Goal: Task Accomplishment & Management: Use online tool/utility

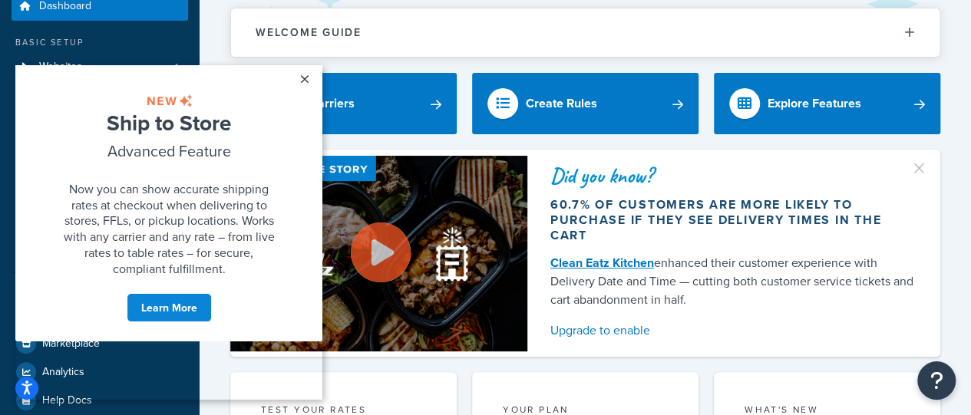
scroll to position [61, 0]
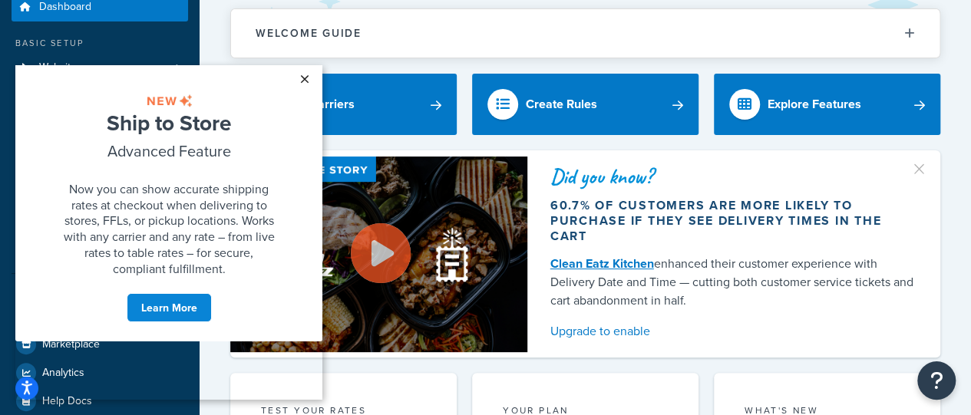
click at [308, 75] on link "×" at bounding box center [304, 79] width 27 height 28
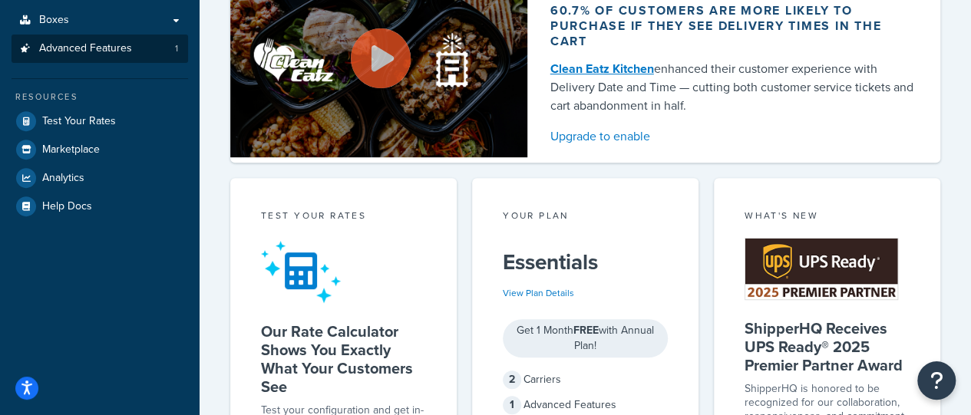
scroll to position [256, 0]
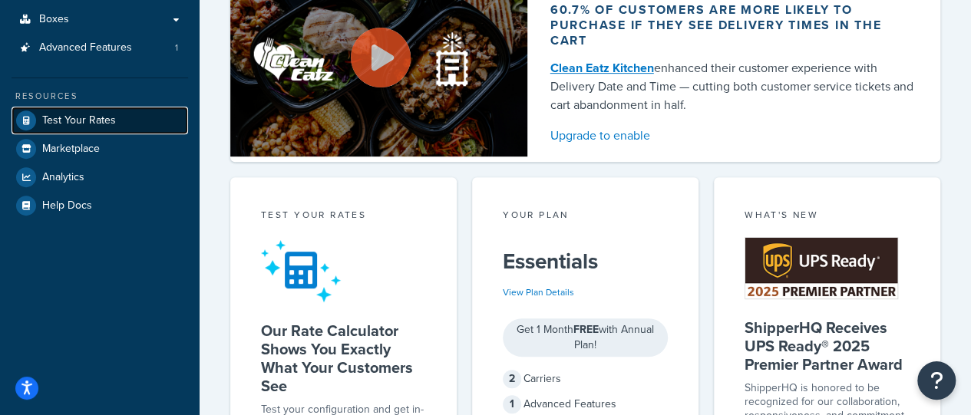
click at [103, 128] on link "Test Your Rates" at bounding box center [100, 121] width 177 height 28
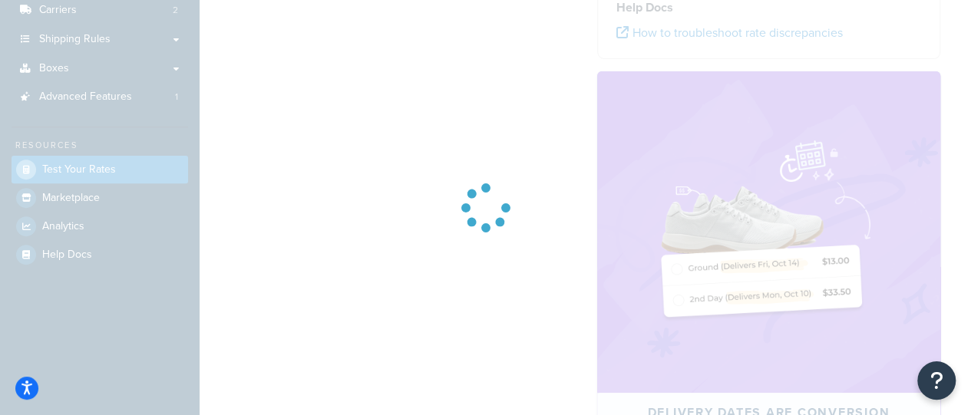
scroll to position [256, 0]
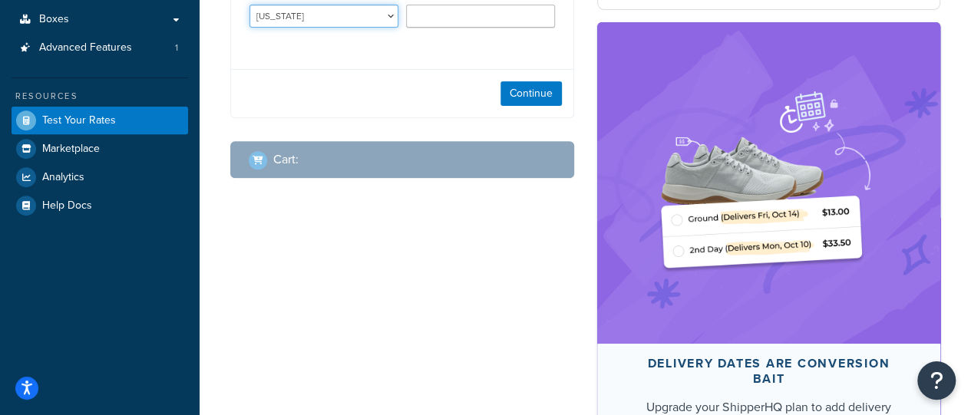
click at [368, 21] on select "[US_STATE] [US_STATE] [US_STATE] [US_STATE] [US_STATE] Armed Forces Americas Ar…" at bounding box center [323, 16] width 149 height 23
click at [249, 6] on select "[US_STATE] [US_STATE] [US_STATE] [US_STATE] [US_STATE] Armed Forces Americas Ar…" at bounding box center [323, 16] width 149 height 23
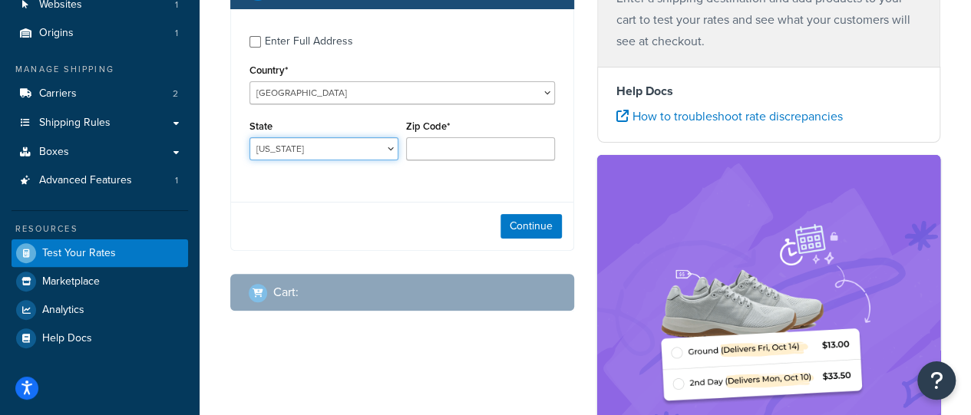
scroll to position [153, 0]
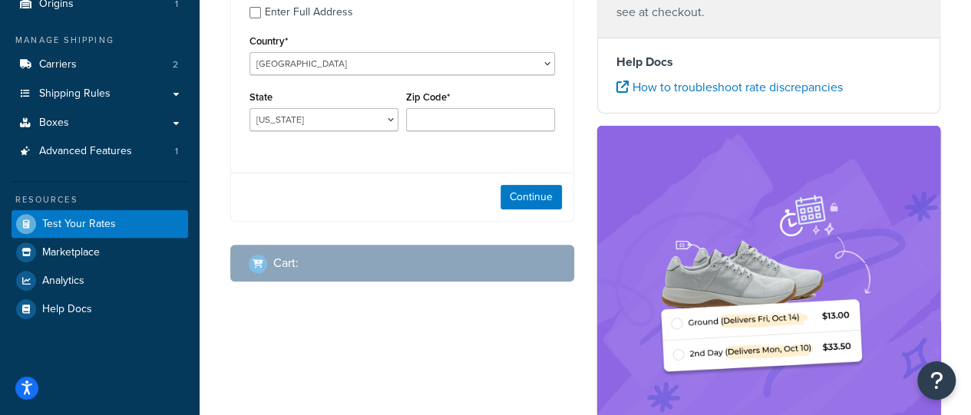
click at [447, 132] on div "Zip Code*" at bounding box center [480, 115] width 157 height 56
click at [390, 130] on select "[US_STATE] [US_STATE] [US_STATE] [US_STATE] [US_STATE] Armed Forces Americas Ar…" at bounding box center [323, 119] width 149 height 23
select select "PA"
click at [249, 109] on select "[US_STATE] [US_STATE] [US_STATE] [US_STATE] [US_STATE] Armed Forces Americas Ar…" at bounding box center [323, 119] width 149 height 23
click at [477, 114] on input "Zip Code*" at bounding box center [480, 119] width 149 height 23
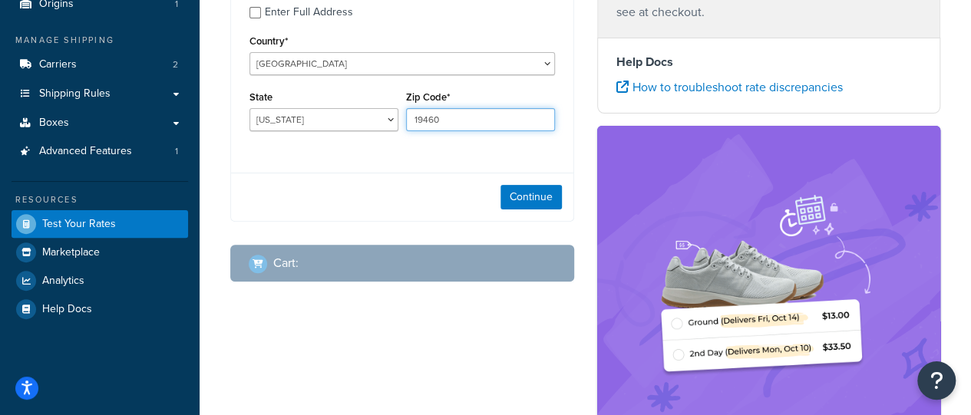
type input "19460"
click at [444, 150] on div "Enter Full Address Country* [GEOGRAPHIC_DATA] [GEOGRAPHIC_DATA] [GEOGRAPHIC_DAT…" at bounding box center [402, 70] width 342 height 181
click at [511, 197] on button "Continue" at bounding box center [530, 197] width 61 height 25
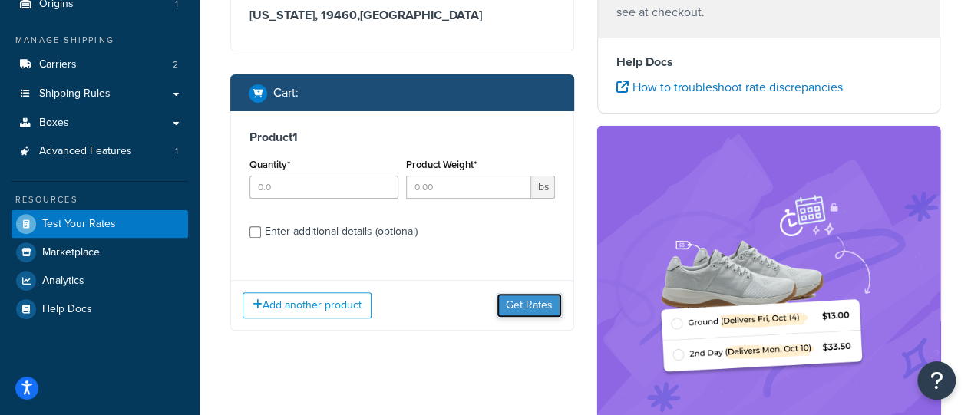
click at [527, 312] on button "Get Rates" at bounding box center [529, 305] width 65 height 25
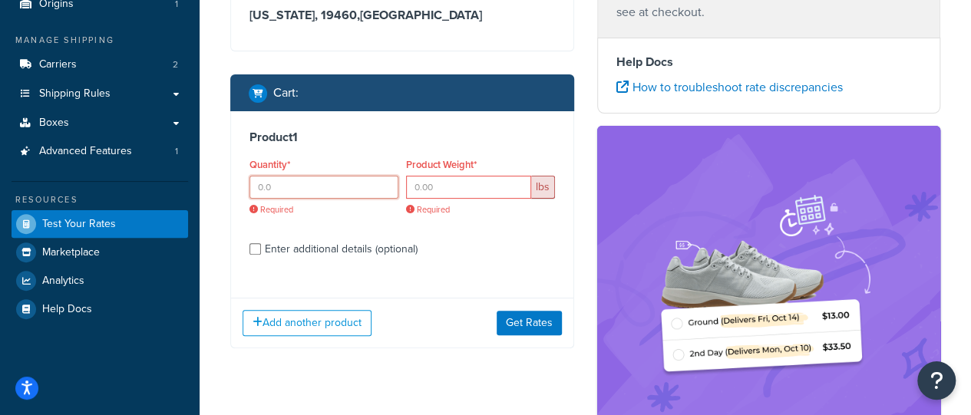
click at [312, 180] on input "Quantity*" at bounding box center [323, 187] width 149 height 23
type input "1"
click at [470, 193] on input "Product Weight*" at bounding box center [468, 187] width 125 height 23
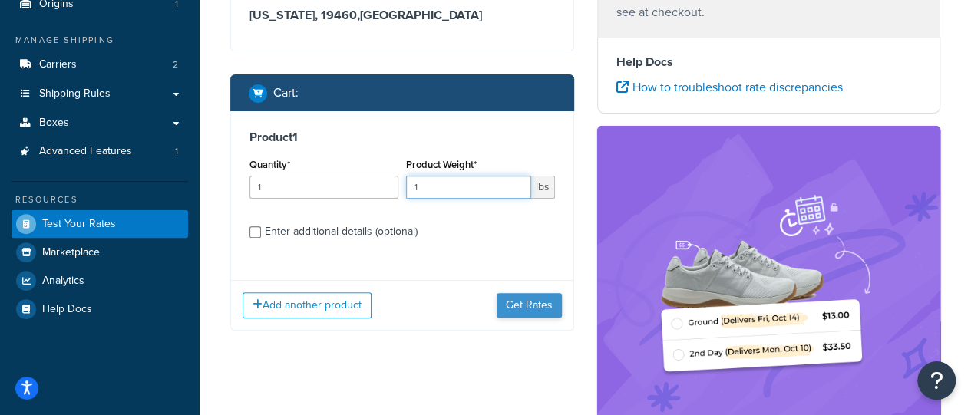
type input "1"
click at [536, 306] on button "Get Rates" at bounding box center [529, 305] width 65 height 25
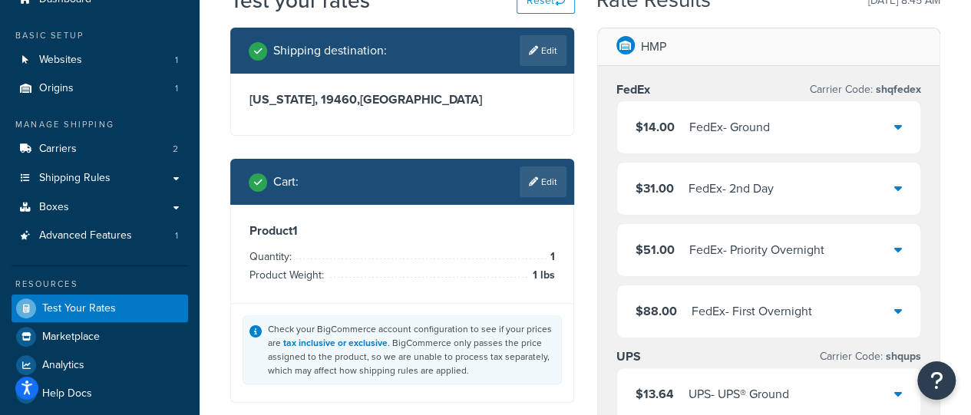
scroll to position [68, 0]
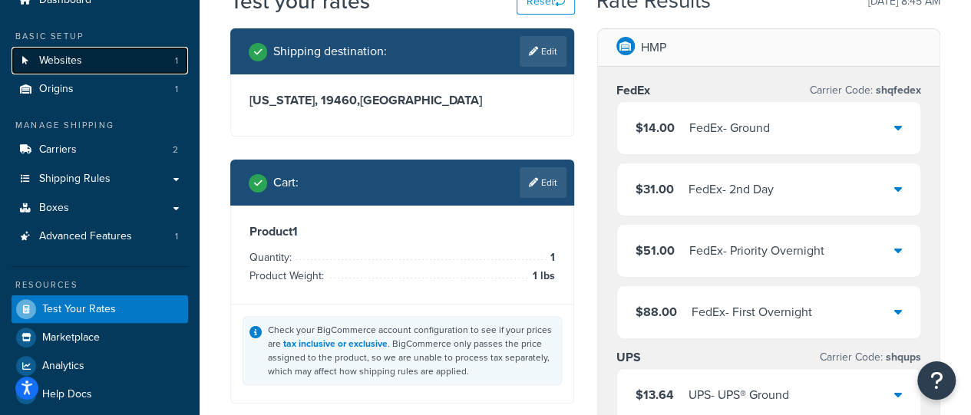
click at [64, 59] on span "Websites" at bounding box center [60, 60] width 43 height 13
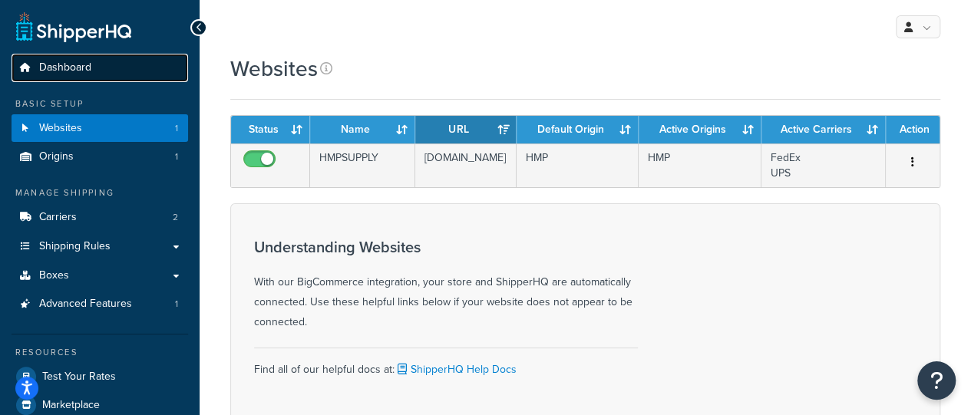
click at [65, 78] on link "Dashboard" at bounding box center [100, 68] width 177 height 28
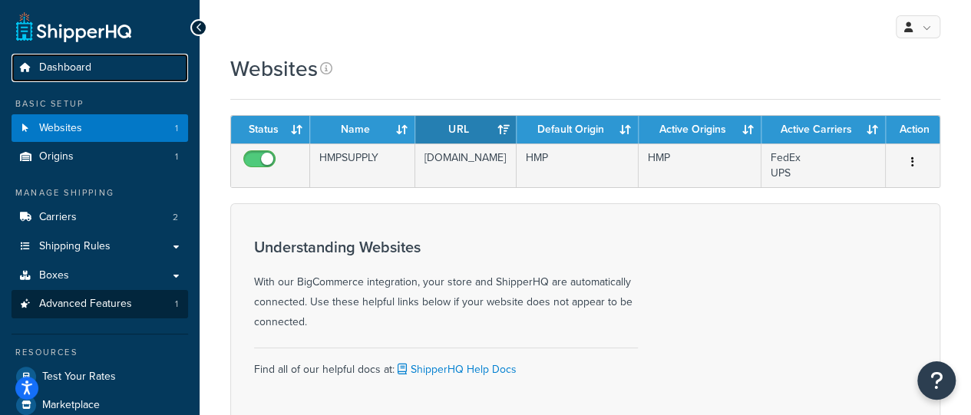
scroll to position [253, 0]
